Goal: Communication & Community: Answer question/provide support

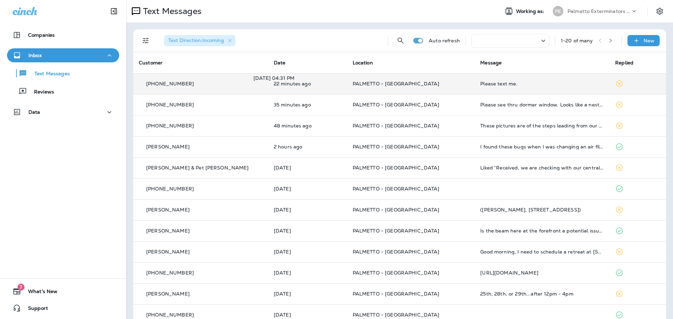
click at [305, 82] on p "22 minutes ago" at bounding box center [308, 84] width 68 height 6
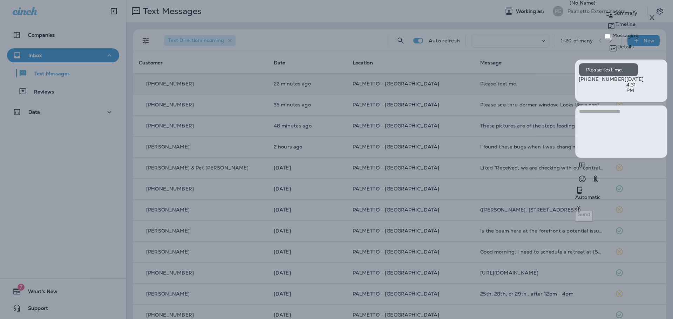
click at [651, 17] on icon "button" at bounding box center [652, 17] width 8 height 8
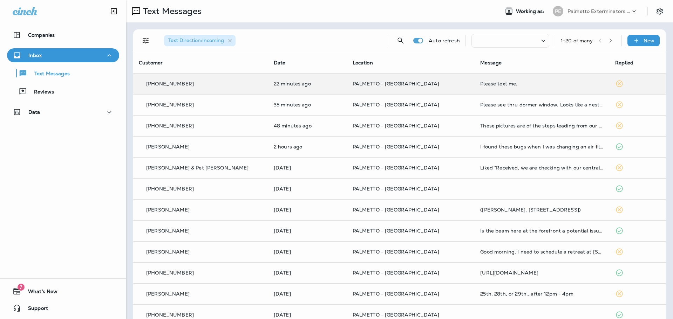
click at [513, 111] on div at bounding box center [336, 159] width 673 height 319
click at [513, 111] on td "Please see thru dormer window. Looks like a nest of some kind. Can you give me …" at bounding box center [542, 104] width 135 height 21
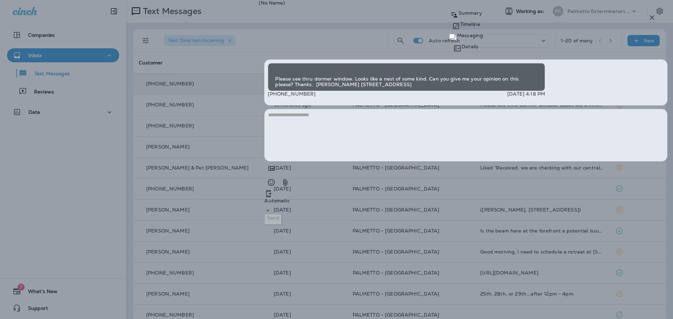
scroll to position [0, 0]
click at [281, 73] on img at bounding box center [278, 71] width 6 height 6
click at [499, 162] on textarea at bounding box center [465, 136] width 403 height 53
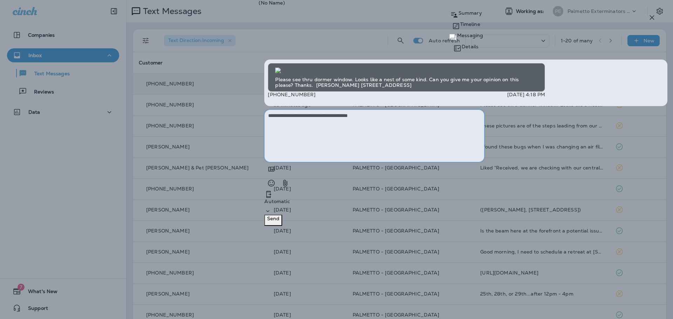
type textarea "**********"
click at [279, 222] on p "Send" at bounding box center [273, 219] width 12 height 6
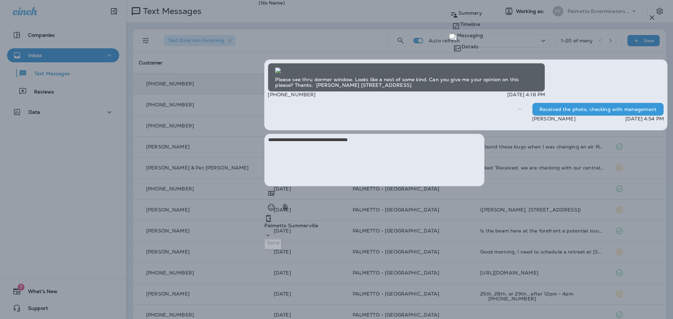
click at [566, 229] on p "Palmetto Summerville" at bounding box center [465, 226] width 403 height 6
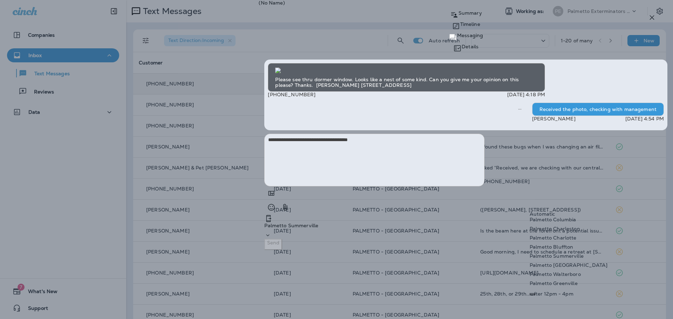
click at [570, 226] on p "Palmetto Charleston" at bounding box center [569, 229] width 78 height 6
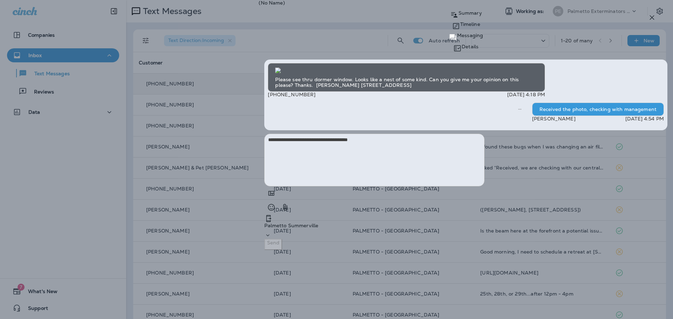
click at [39, 50] on button "Okay" at bounding box center [31, 44] width 18 height 11
click at [281, 73] on img at bounding box center [278, 71] width 6 height 6
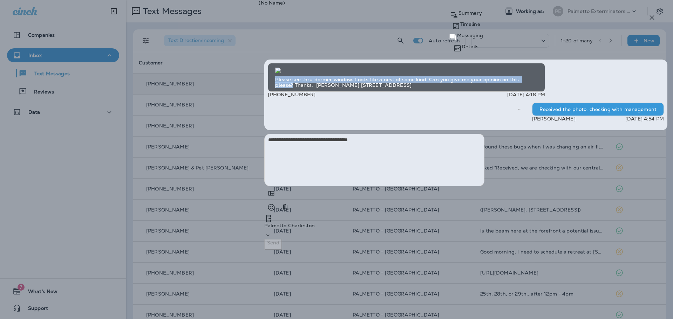
drag, startPoint x: 450, startPoint y: 197, endPoint x: 466, endPoint y: 211, distance: 22.1
click at [466, 92] on div "Please see thru dormer window. Looks like a nest of some kind. Can you give me …" at bounding box center [406, 77] width 277 height 29
copy div "Please see thru dormer window. Looks like a nest of some kind. Can you give me …"
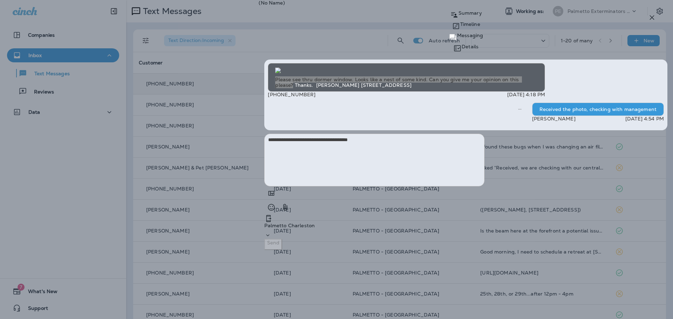
scroll to position [0, 0]
click at [649, 16] on icon "button" at bounding box center [652, 17] width 8 height 8
